Goal: Task Accomplishment & Management: Complete application form

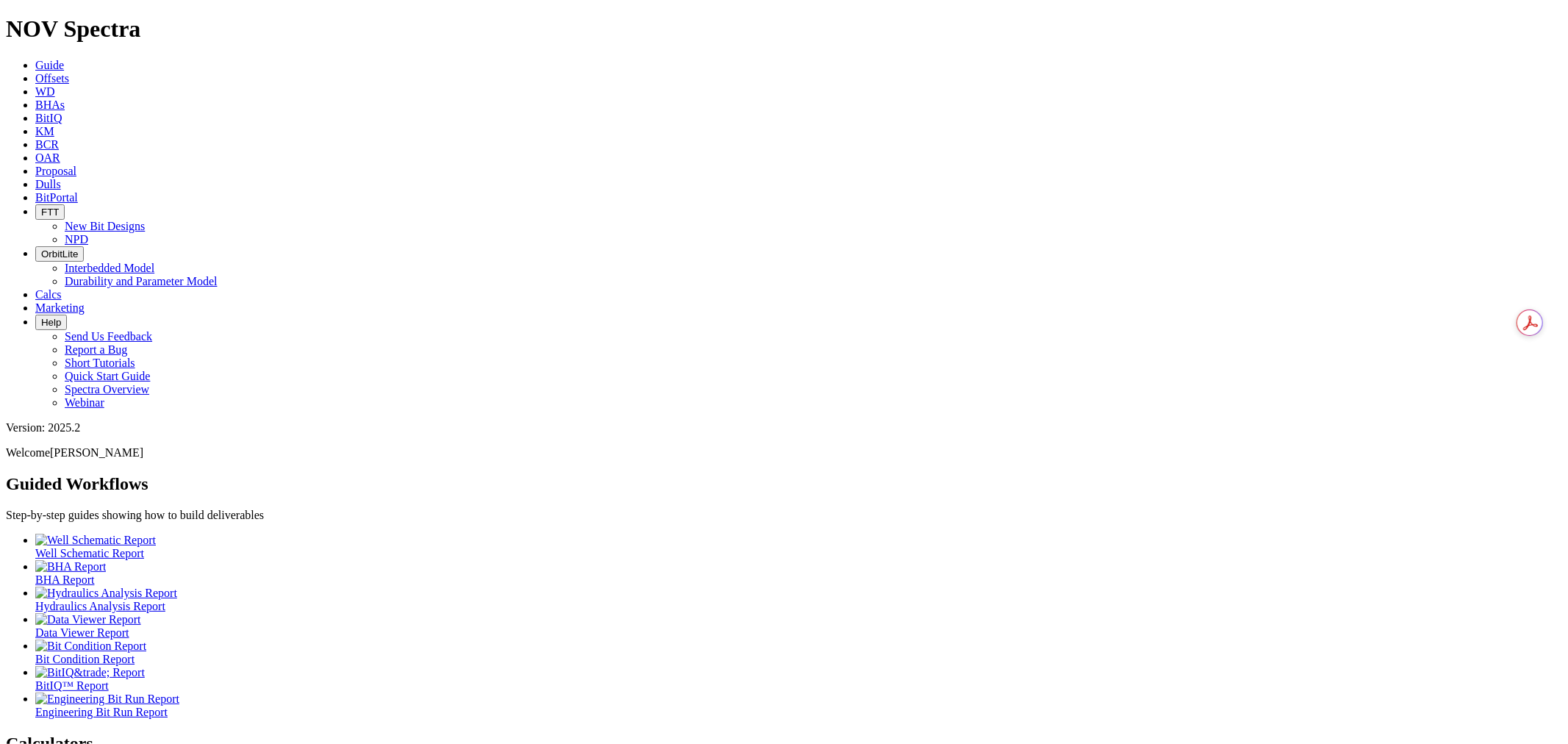
click at [61, 178] on span "Dulls" at bounding box center [48, 184] width 26 height 13
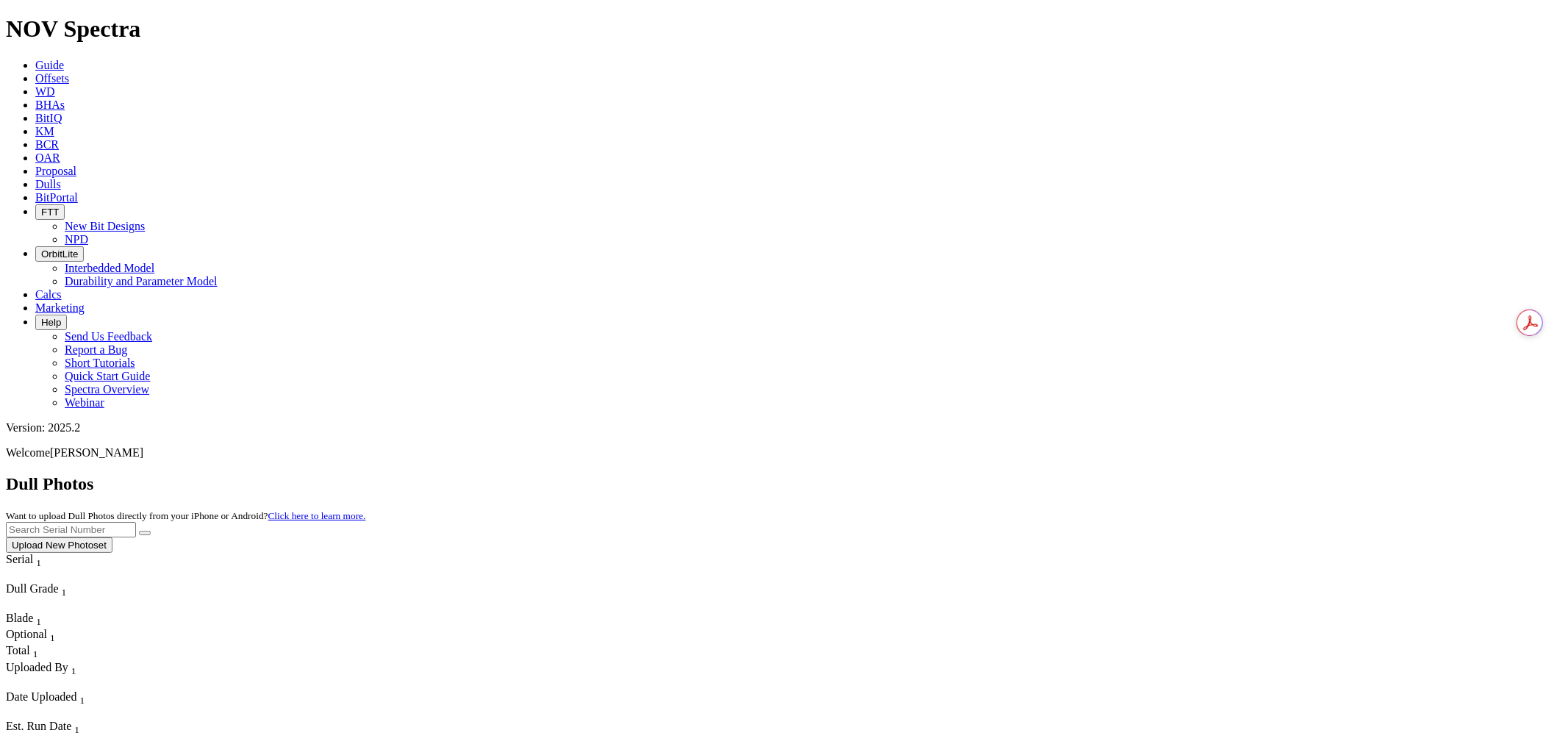
click at [112, 537] on button "Upload New Photoset" at bounding box center [59, 545] width 106 height 16
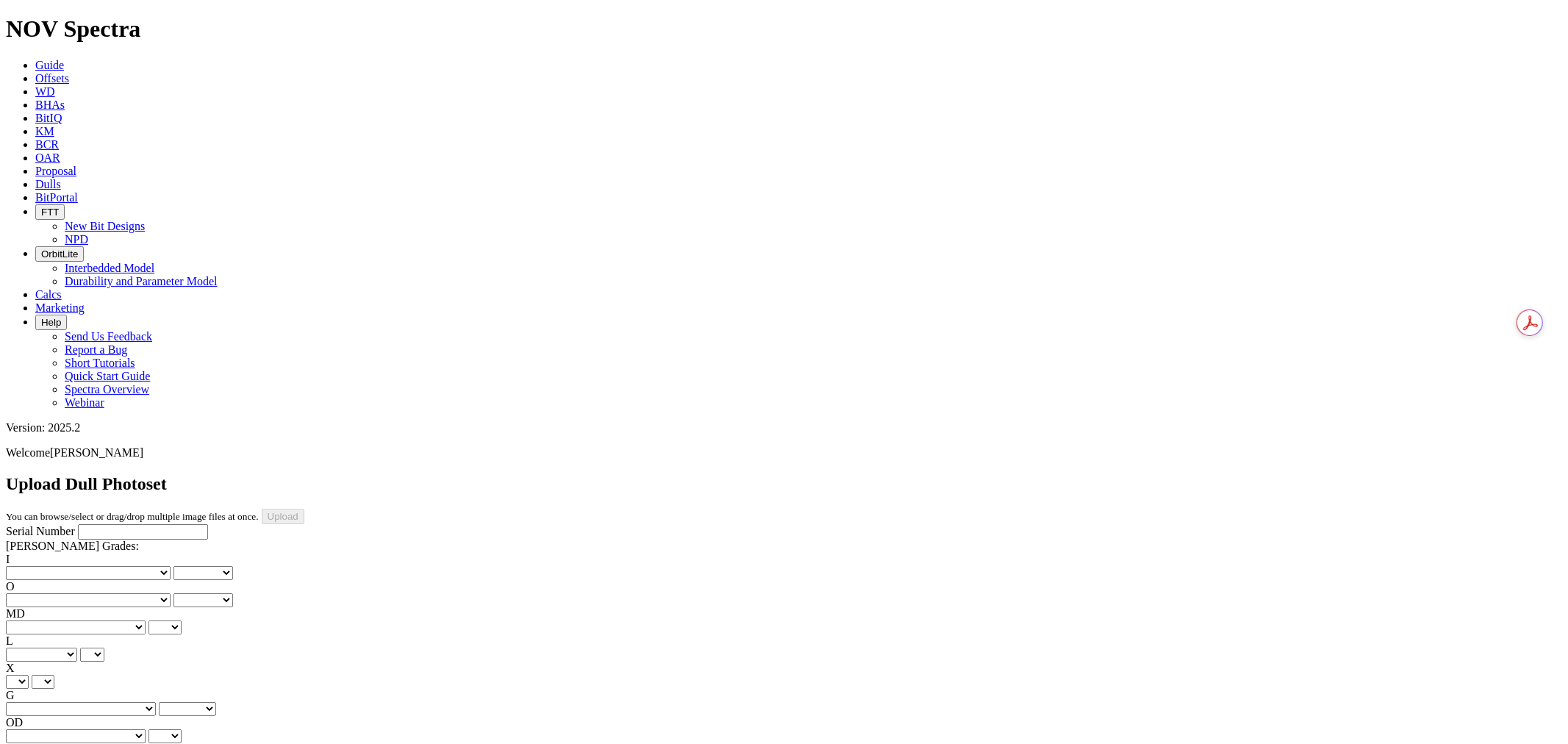
drag, startPoint x: 125, startPoint y: 130, endPoint x: 112, endPoint y: 132, distance: 13.2
click at [125, 524] on input "Serial Number" at bounding box center [143, 531] width 130 height 16
type input "A319503"
click at [38, 566] on select "No lost, worn or damaged cutters 0 1 2 3 4 5 6 7 8 No diamond table left on any…" at bounding box center [88, 573] width 165 height 14
select select "number:1"
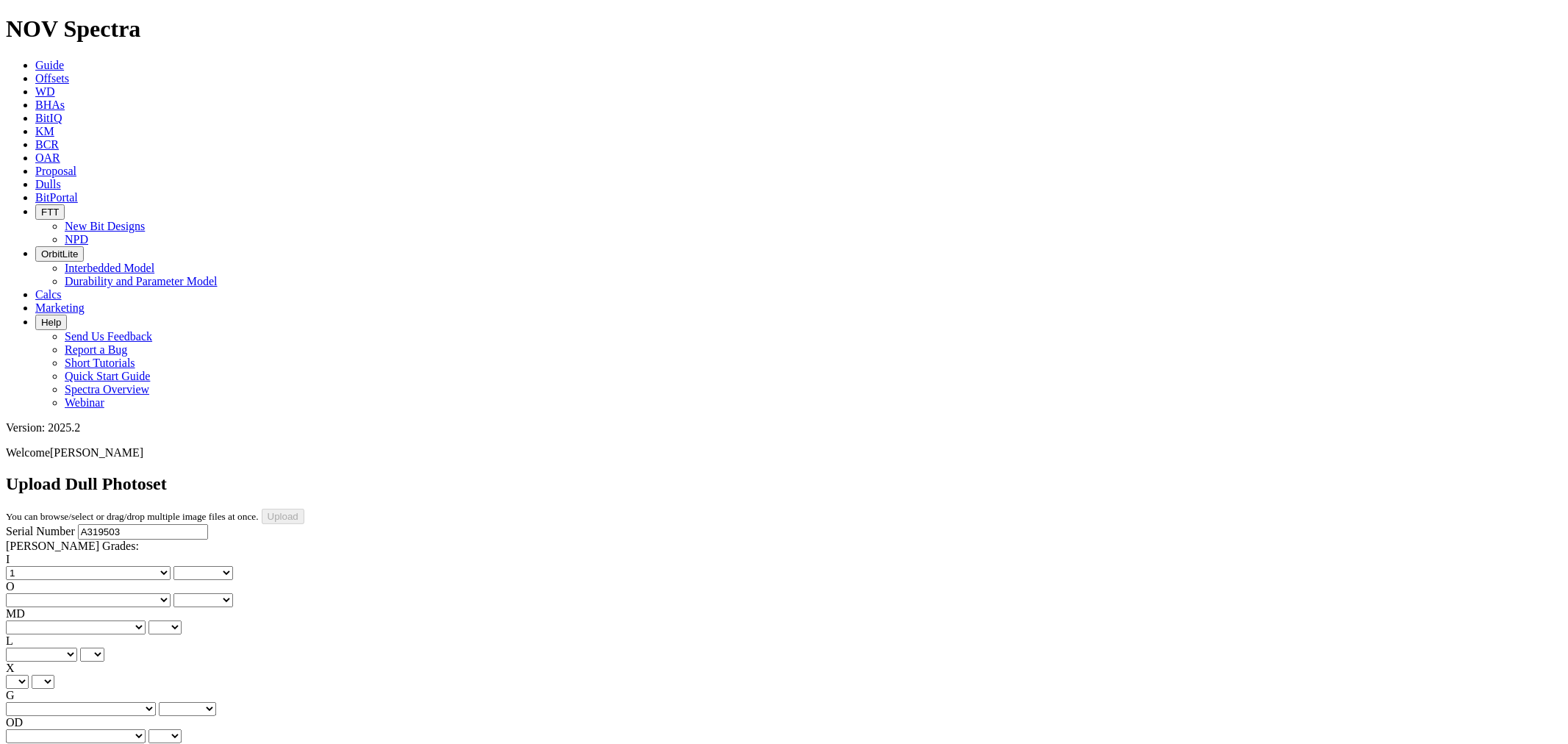
click at [30, 566] on select "No lost, worn or damaged cutters 0 1 2 3 4 5 6 7 8 No diamond table left on any…" at bounding box center [88, 573] width 165 height 14
select select "number:1"
click at [128, 593] on select "No lost, worn or damaged cutters 0 1 2 3 4 5 6 7 8 No diamond table left on any…" at bounding box center [88, 600] width 165 height 14
select select "number:0"
click at [103, 593] on select "No lost, worn or damaged cutters 0 1 2 3 4 5 6 7 8 No diamond table left on any…" at bounding box center [88, 600] width 165 height 14
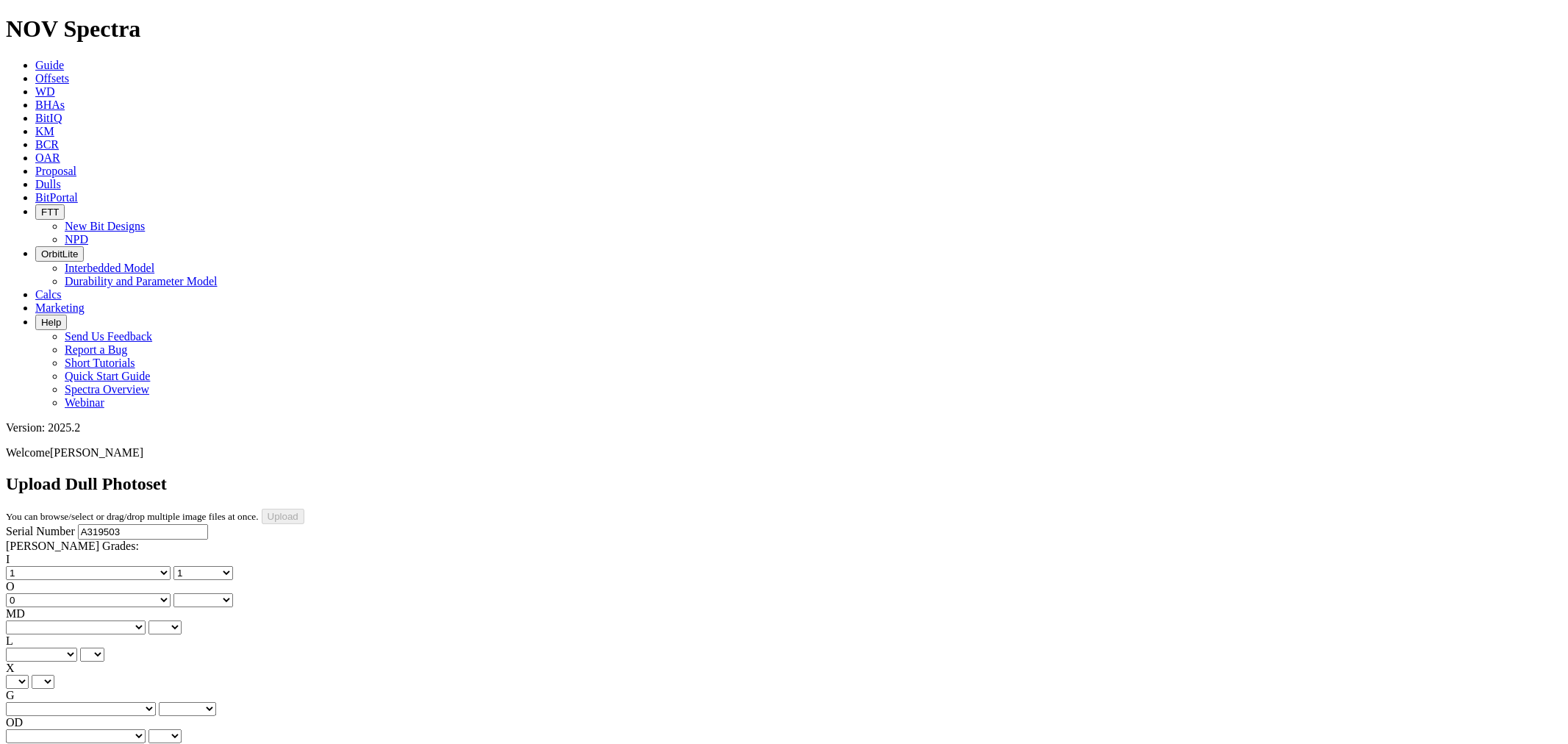
select select "number:0"
click at [69, 620] on select "BF - Bond Failure BT - Broken Teeth/Cutters BU - Balled Up Bit CR - Cored CT - …" at bounding box center [75, 627] width 140 height 14
select select "string:WT"
click at [30, 620] on select "BF - Bond Failure BT - Broken Teeth/Cutters BU - Balled Up Bit CR - Cored CT - …" at bounding box center [75, 627] width 140 height 14
select select "string:WT"
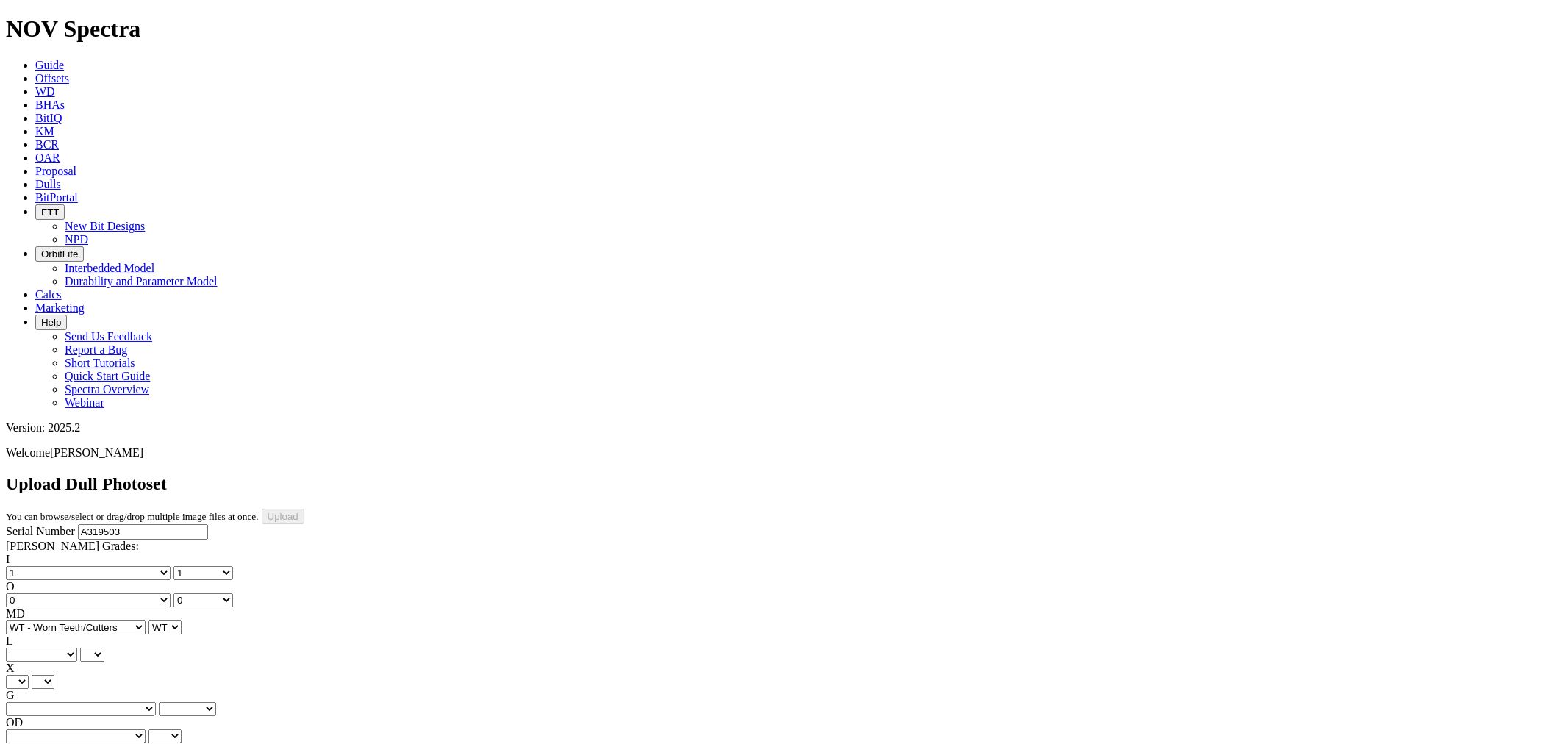
click at [78, 647] on select "A - All C - Cone G - Gauge N - Nose S - Shoulder T - Taper" at bounding box center [41, 654] width 72 height 14
select select "string:N"
click at [78, 647] on select "A - All C - Cone G - Gauge N - Nose S - Shoulder T - Taper" at bounding box center [41, 654] width 72 height 14
select select "string:N"
click at [29, 675] on select "X" at bounding box center [17, 681] width 23 height 14
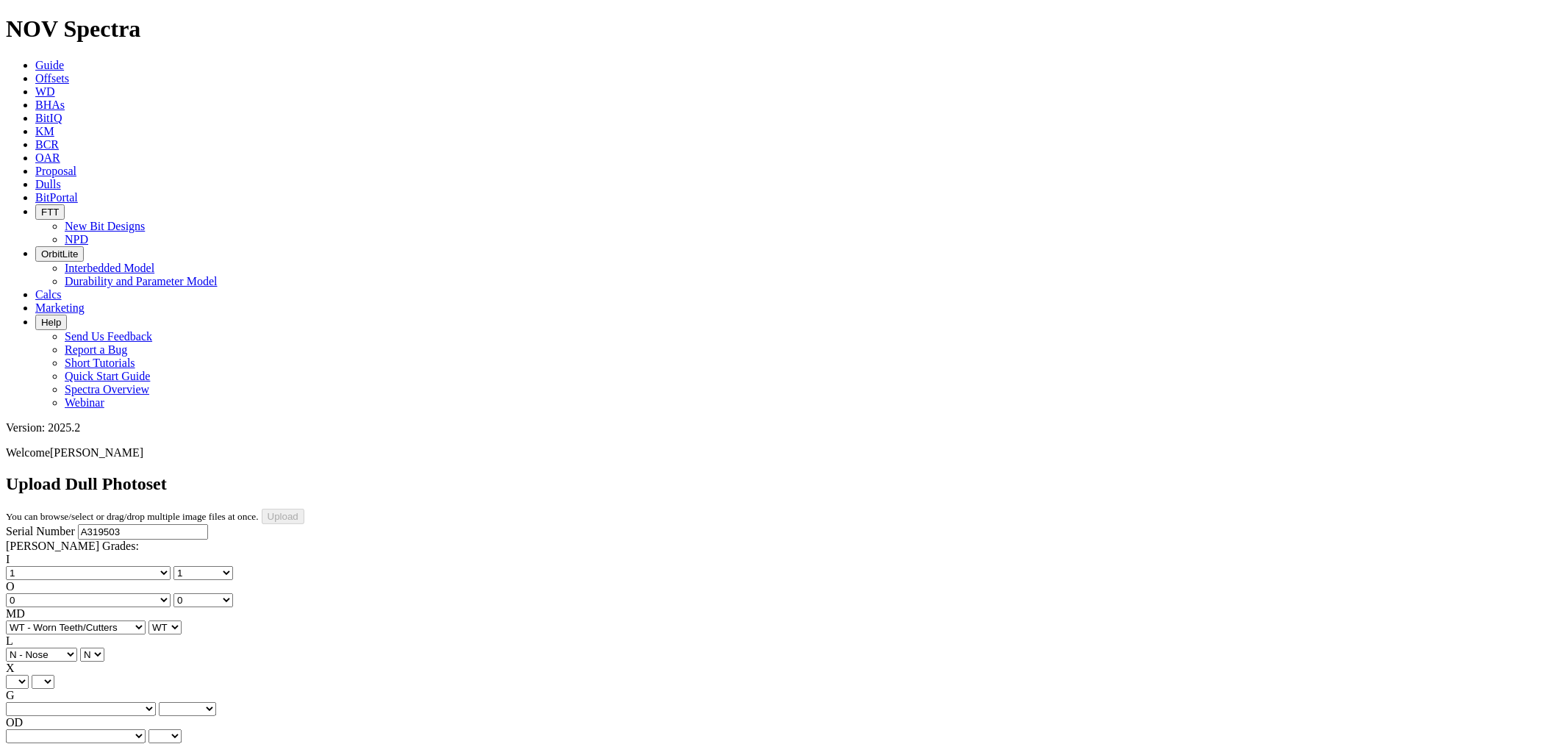
select select "string:X"
click at [29, 675] on select "X" at bounding box center [17, 681] width 23 height 14
select select "string:X"
click at [151, 702] on select "Unknown I - In Gauge 1 - 1/16 in Undergauge" 2 - 2/16 in Undergauge = ⅛ in" 8 -…" at bounding box center [80, 709] width 150 height 14
select select "string:I"
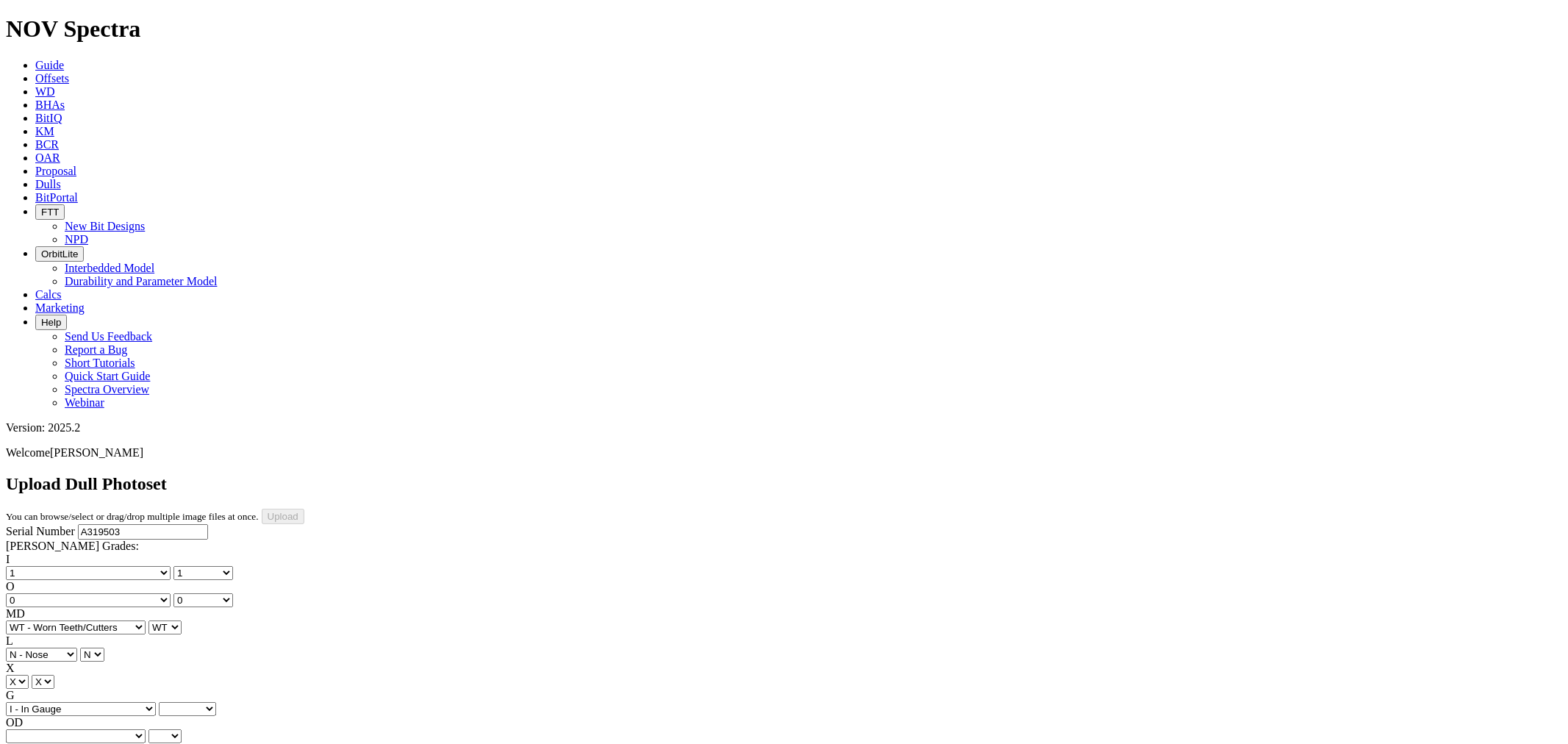
click at [103, 702] on select "Unknown I - In Gauge 1 - 1/16 in Undergauge" 2 - 2/16 in Undergauge = ⅛ in" 8 -…" at bounding box center [80, 709] width 150 height 14
select select "string:I"
click at [53, 729] on select "BF - Bond Failure BT - Broken Teeth/Cutters BU - Balled Up Bit CR - Cored CT - …" at bounding box center [75, 736] width 140 height 14
select select "string:NO"
click at [30, 729] on select "BF - Bond Failure BT - Broken Teeth/Cutters BU - Balled Up Bit CR - Cored CT - …" at bounding box center [75, 736] width 140 height 14
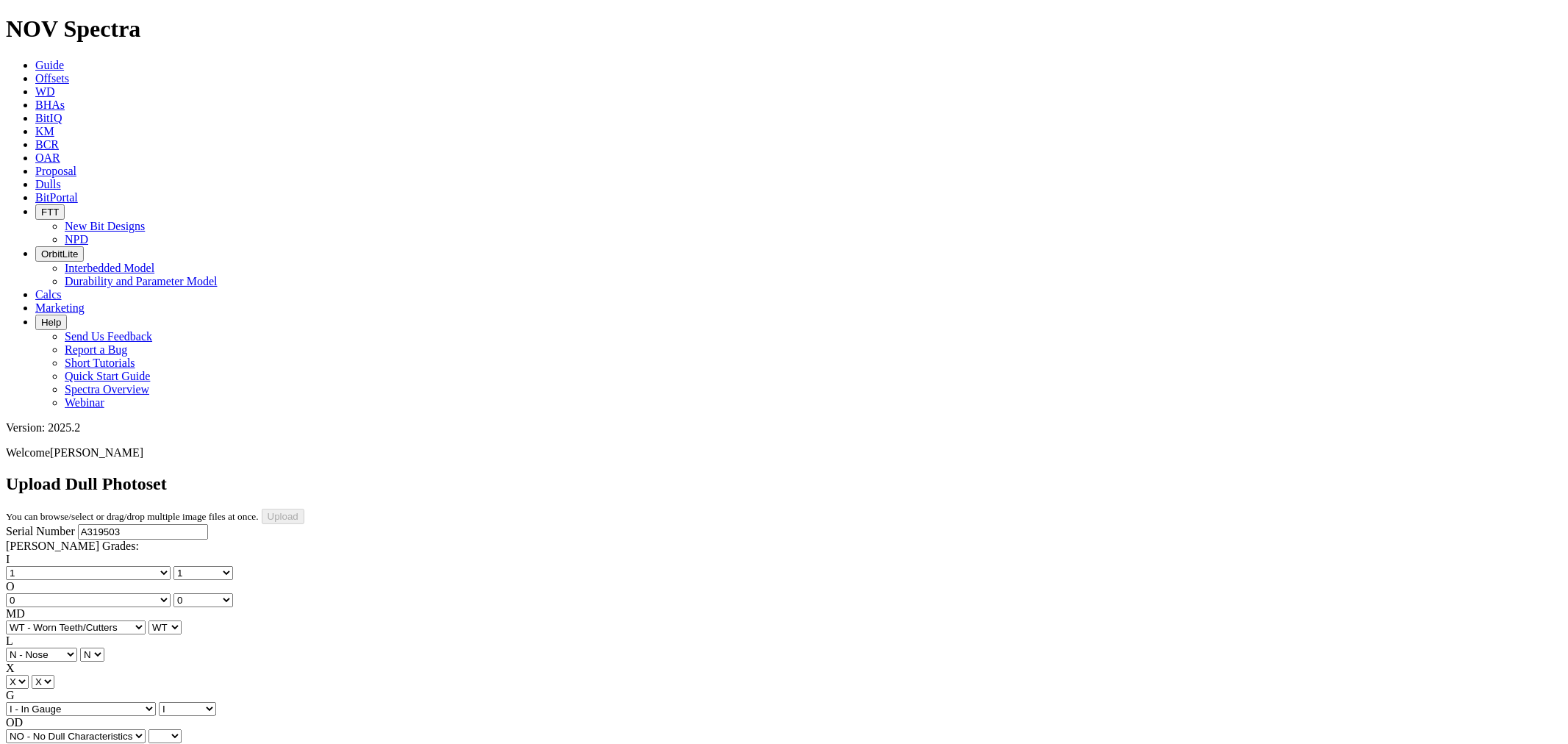
select select "string:NO"
click at [140, 524] on div "Serial Number A319503 [PERSON_NAME] Grades: I No lost, worn or damaged cutters …" at bounding box center [784, 661] width 1556 height 275
select select "string:_"
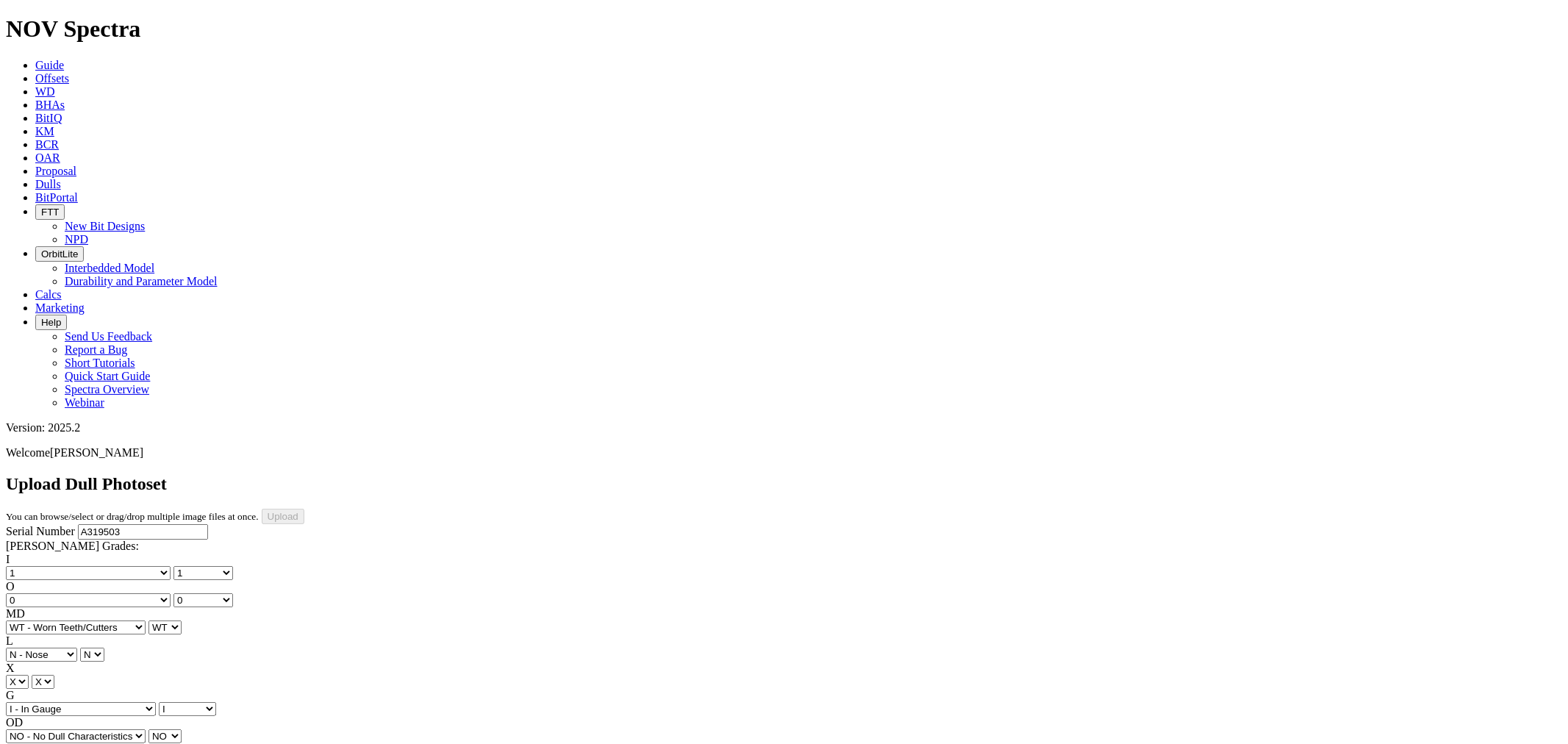
select select "string:_"
type input "[DATE]"
click at [119, 621] on div "Serial Number A319503 [PERSON_NAME] Grades: I No lost, worn or damaged cutters …" at bounding box center [784, 661] width 1556 height 275
